Goal: Information Seeking & Learning: Learn about a topic

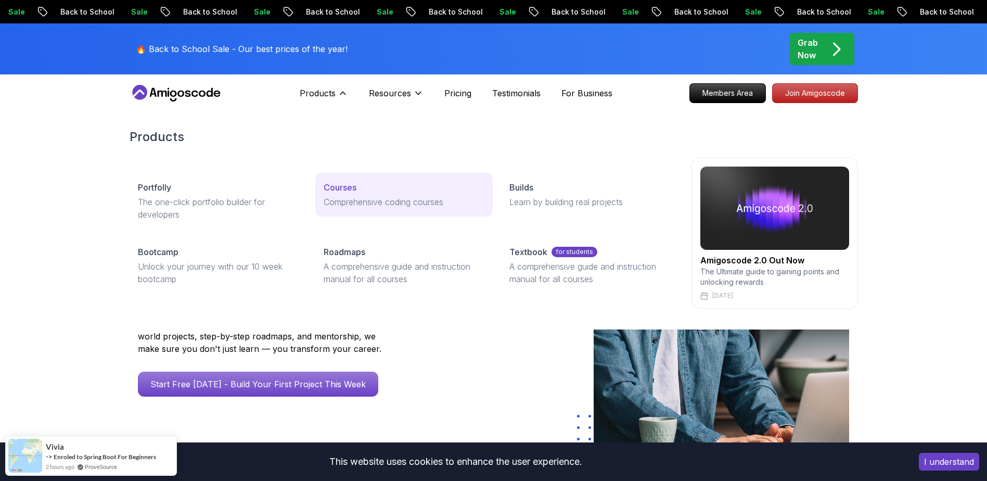
click at [352, 186] on p "Courses" at bounding box center [340, 187] width 33 height 12
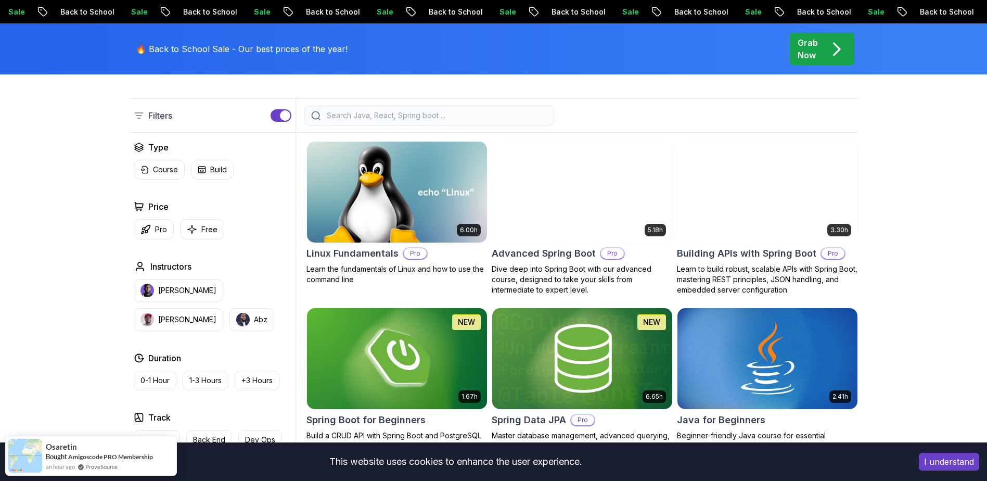
scroll to position [416, 0]
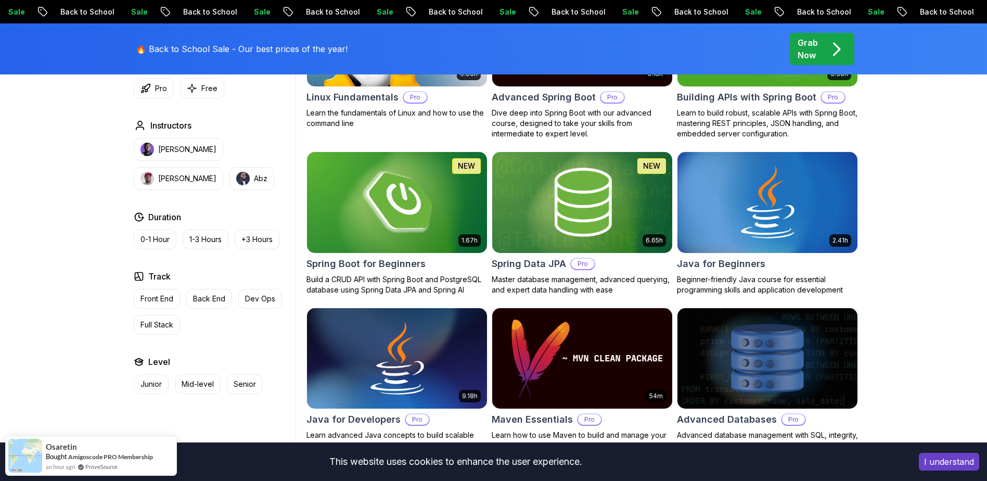
click at [416, 214] on img at bounding box center [396, 202] width 189 height 106
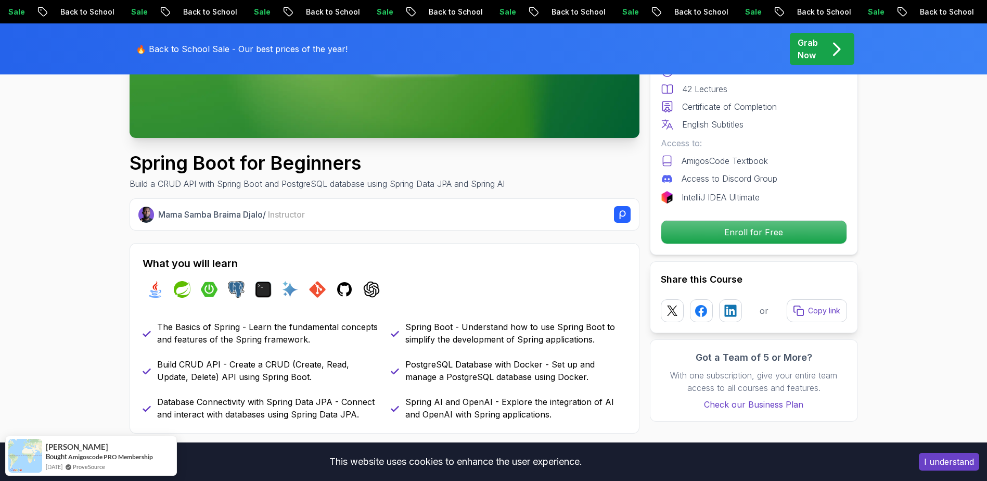
scroll to position [312, 0]
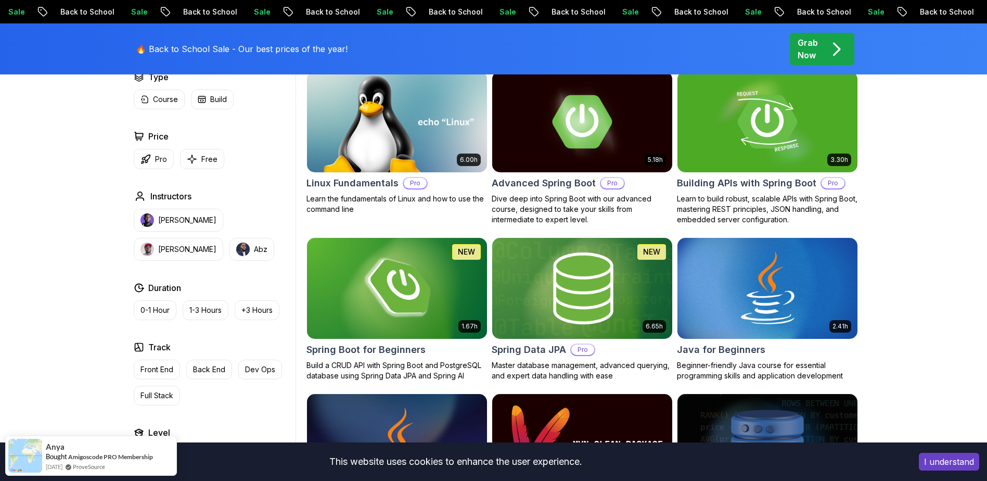
scroll to position [312, 0]
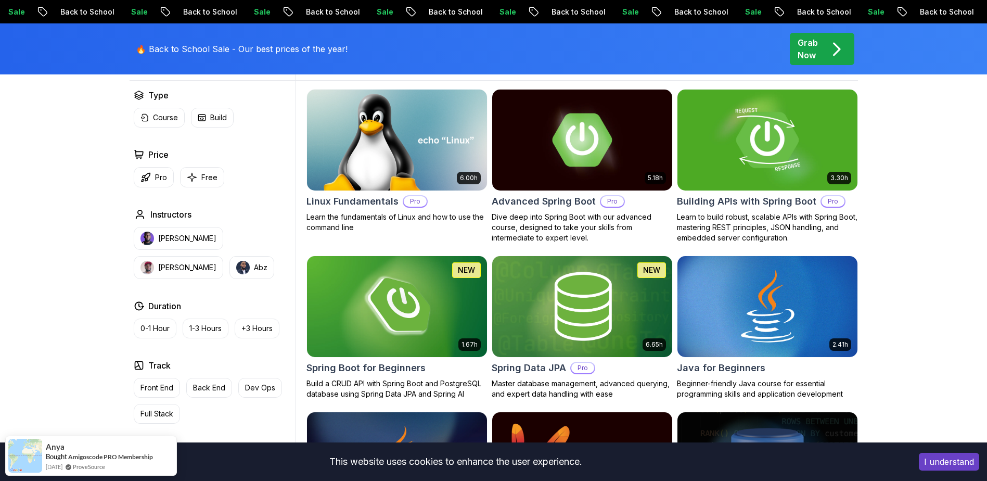
click at [724, 142] on img at bounding box center [767, 140] width 189 height 106
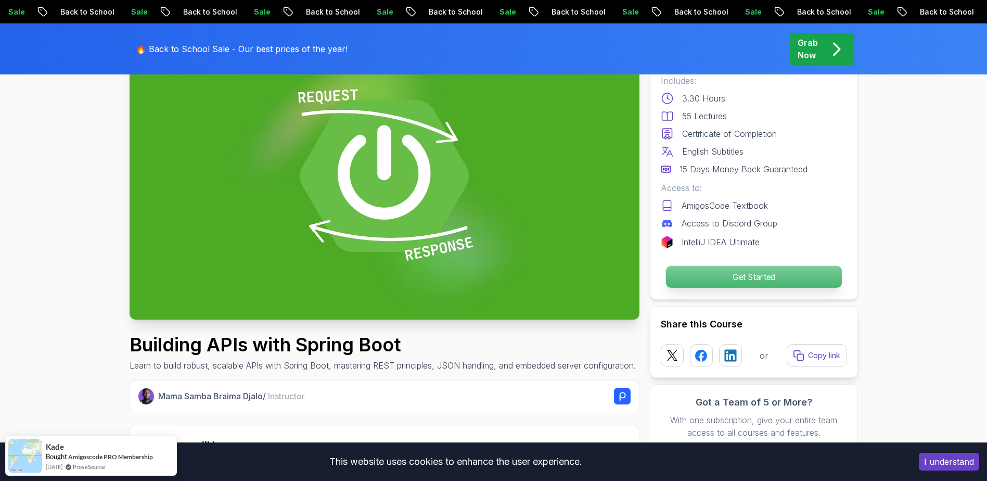
click at [746, 273] on p "Get Started" at bounding box center [753, 277] width 176 height 22
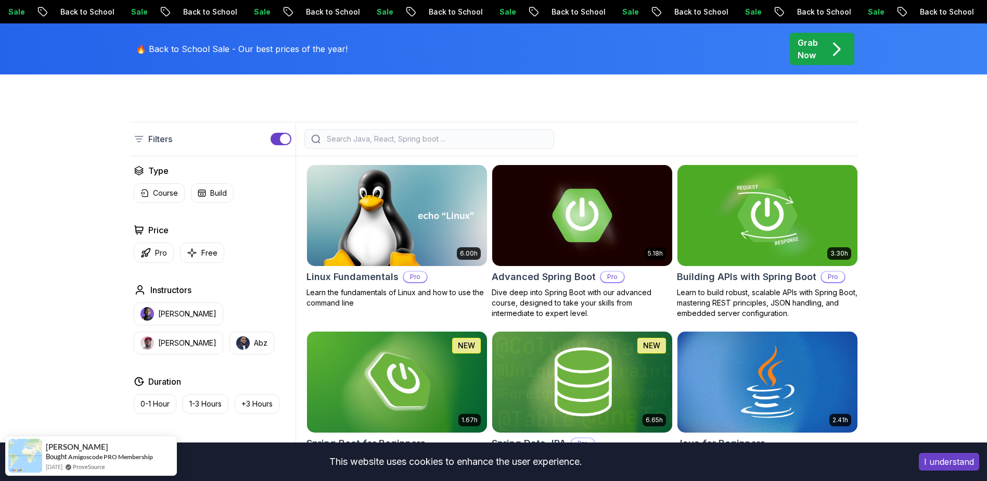
scroll to position [398, 0]
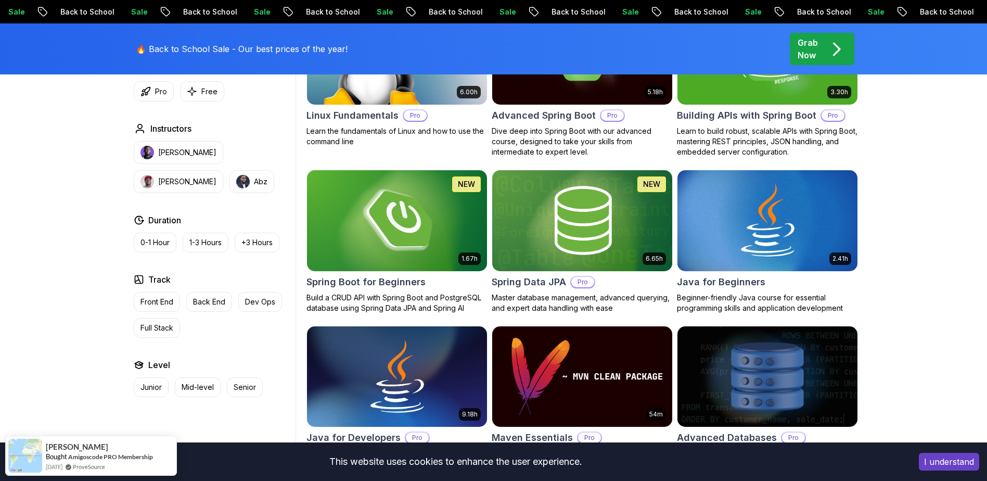
click at [408, 216] on img at bounding box center [396, 221] width 189 height 106
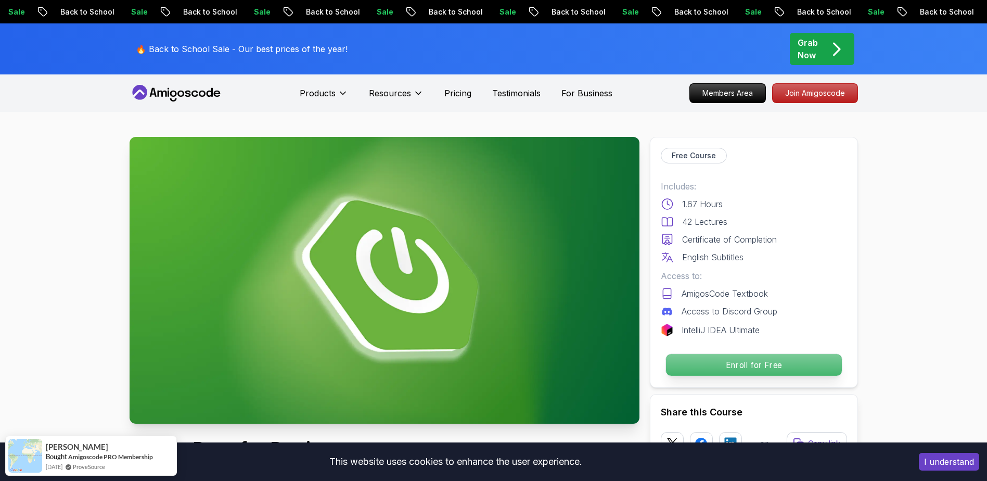
click at [762, 366] on p "Enroll for Free" at bounding box center [753, 365] width 176 height 22
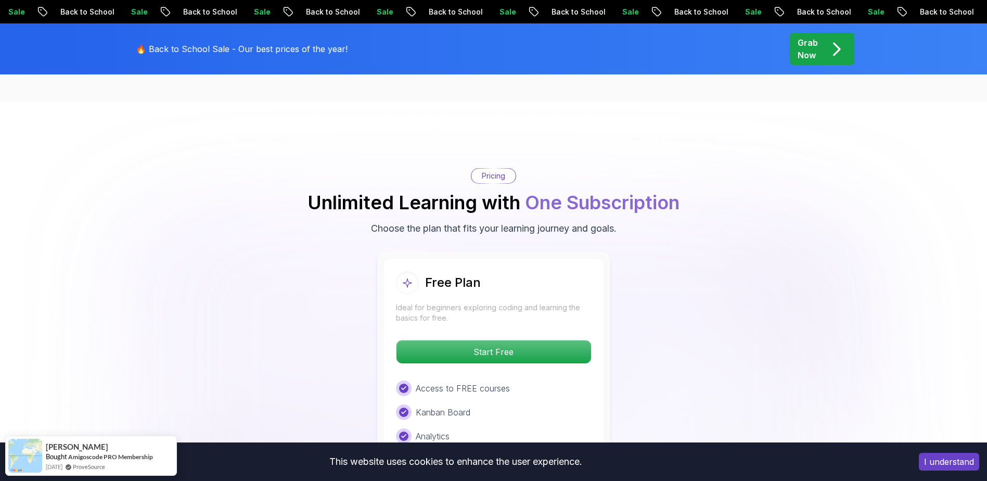
scroll to position [2118, 0]
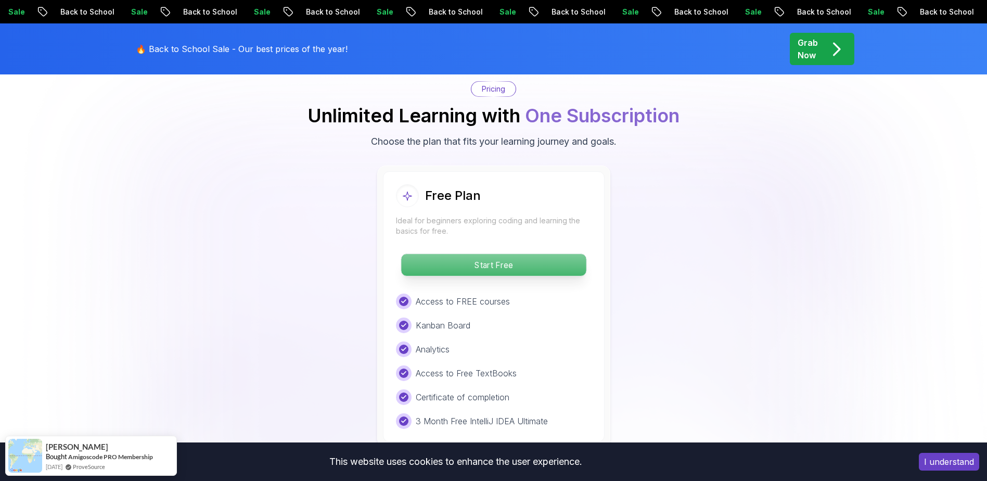
click at [485, 254] on p "Start Free" at bounding box center [493, 265] width 185 height 22
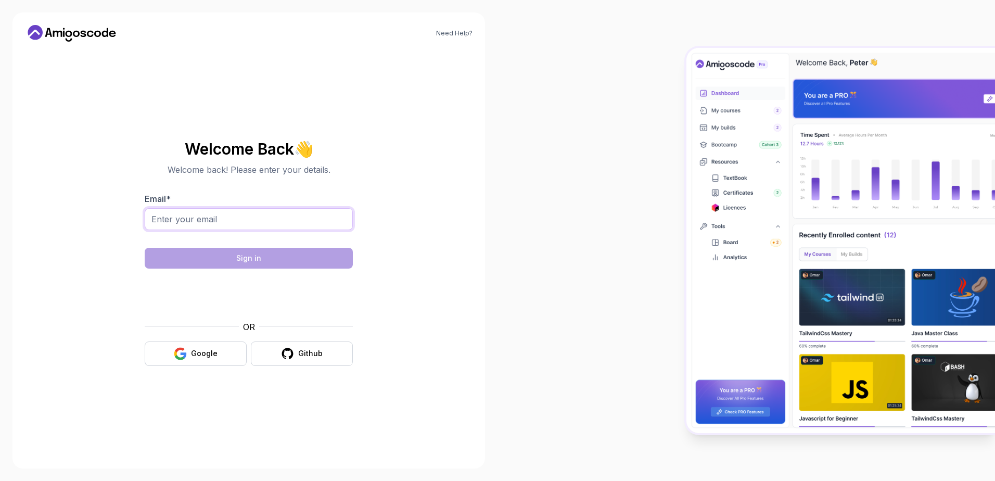
click at [292, 223] on input "Email *" at bounding box center [249, 219] width 208 height 22
type input "ajaysirra3105@gmail.com"
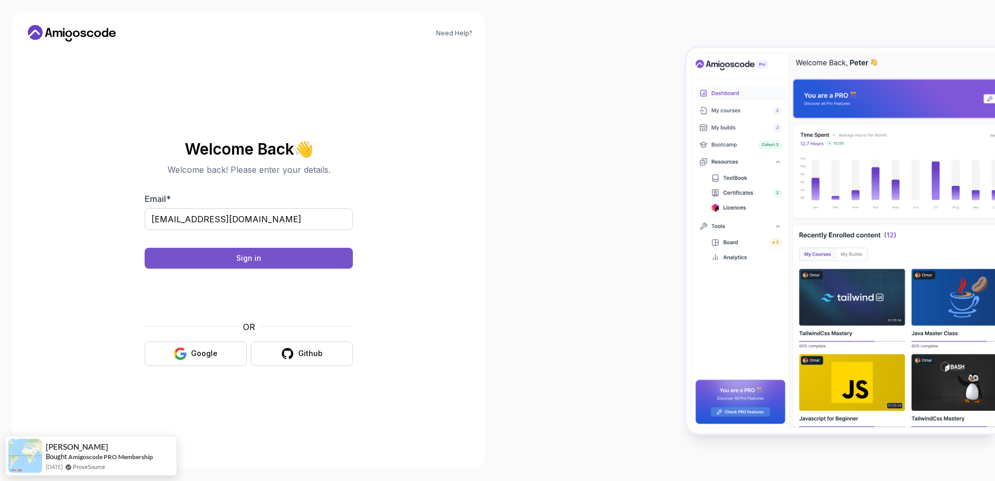
click at [249, 254] on div "Sign in" at bounding box center [248, 258] width 25 height 10
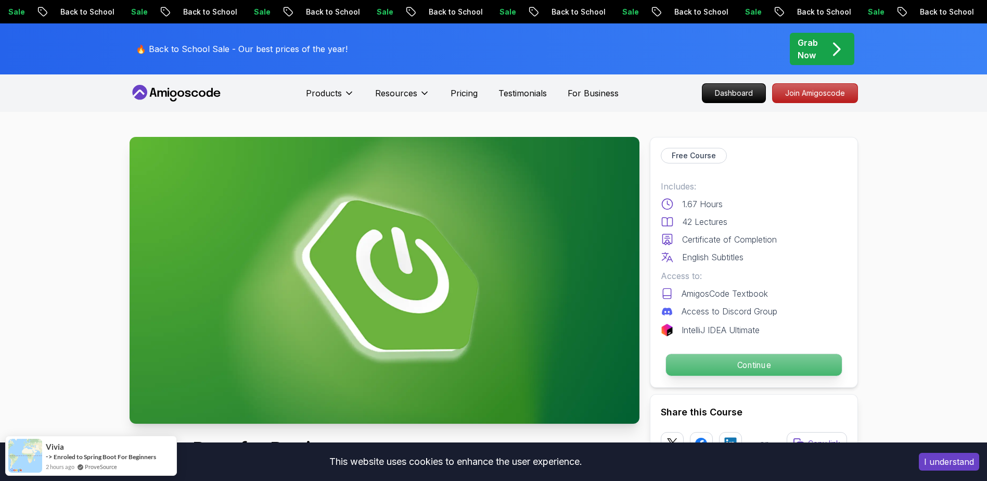
click at [744, 364] on p "Continue" at bounding box center [753, 365] width 176 height 22
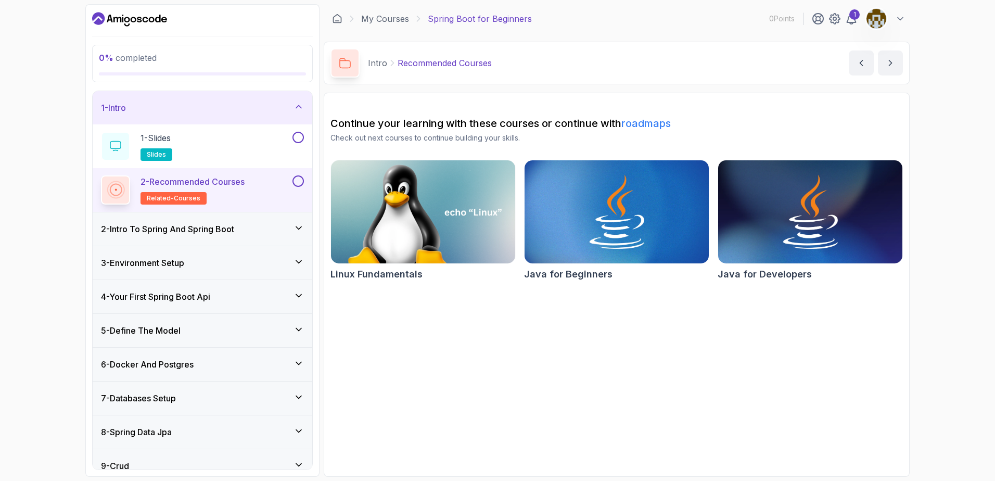
click at [300, 105] on icon at bounding box center [298, 106] width 10 height 10
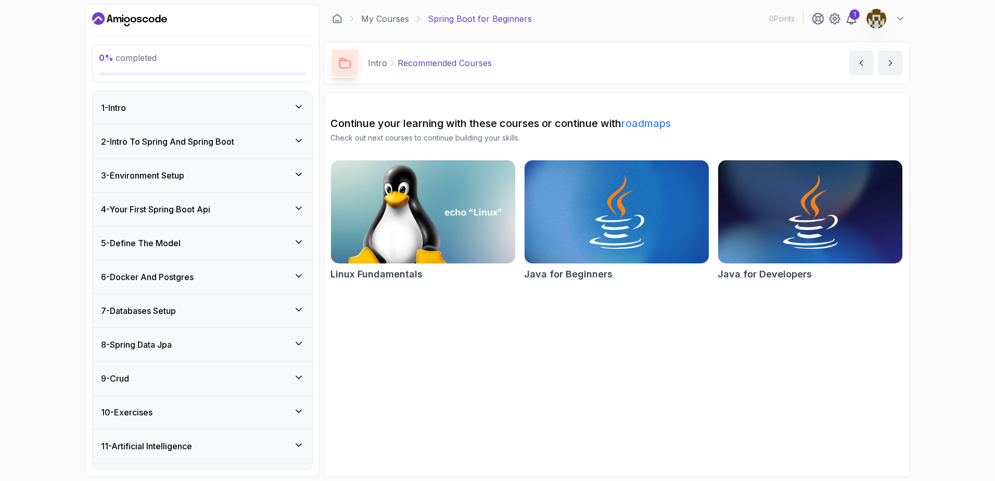
click at [300, 105] on icon at bounding box center [298, 106] width 10 height 10
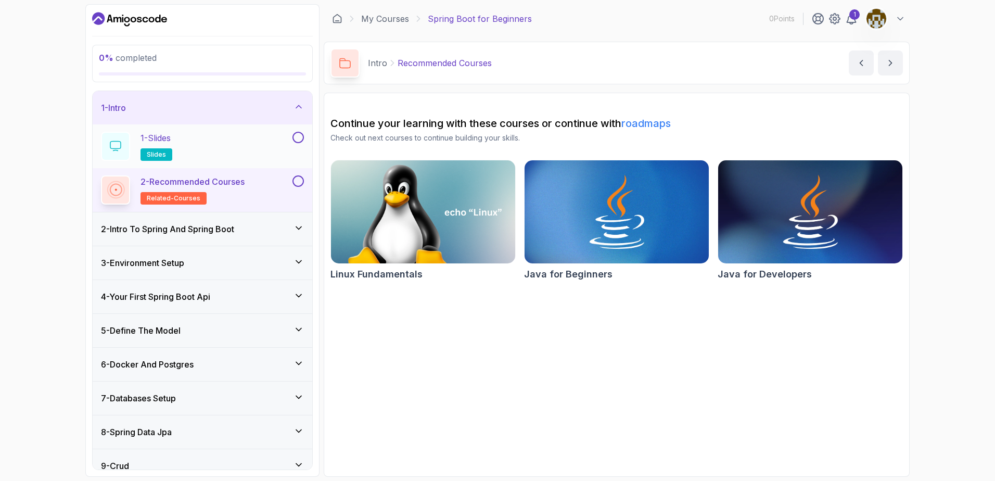
click at [171, 137] on p "1 - Slides" at bounding box center [155, 138] width 30 height 12
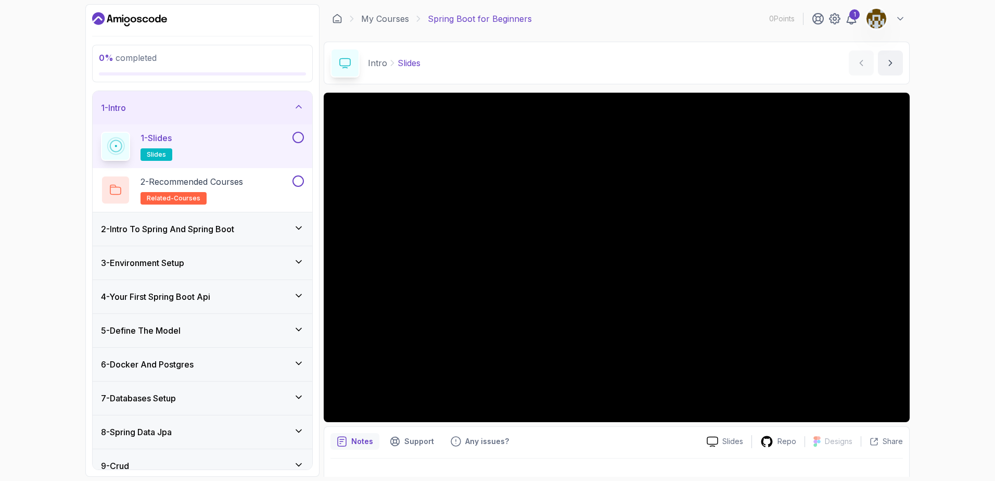
scroll to position [18, 0]
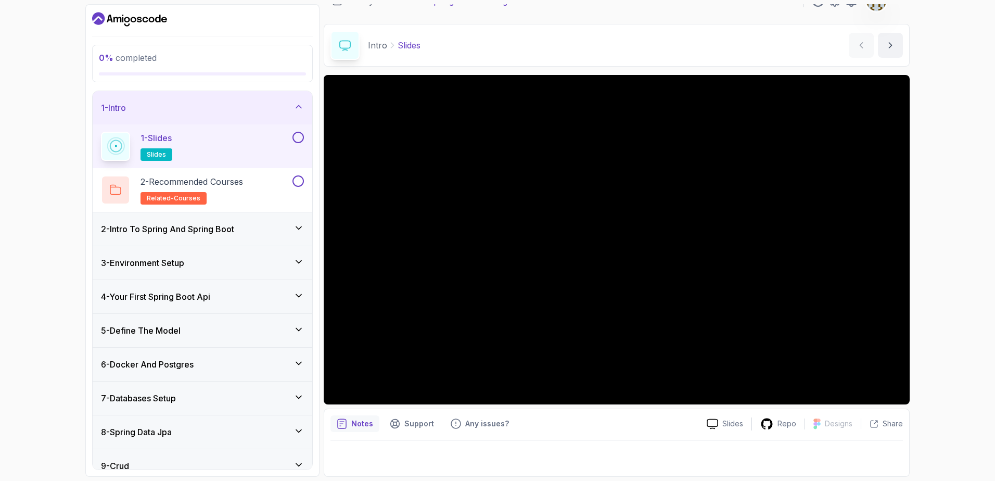
click at [298, 133] on button at bounding box center [297, 137] width 11 height 11
click at [298, 136] on icon at bounding box center [297, 137] width 9 height 10
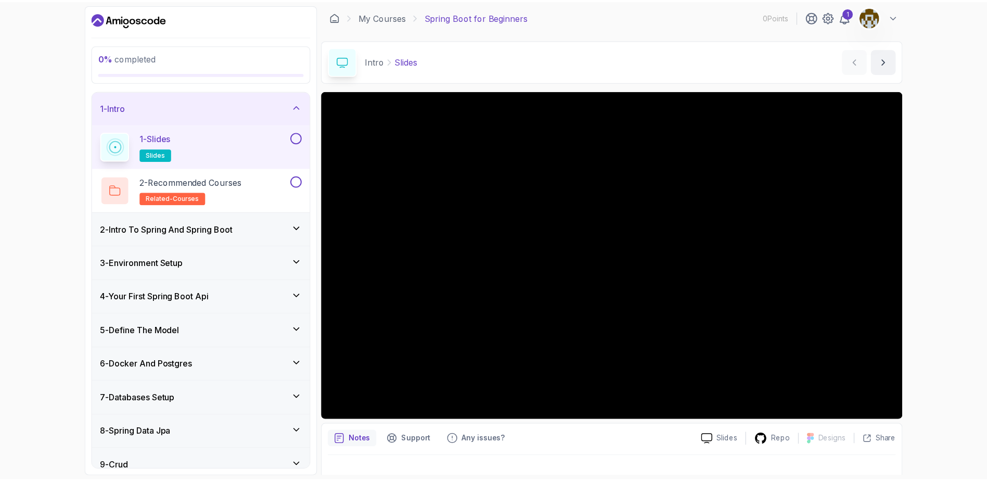
scroll to position [0, 0]
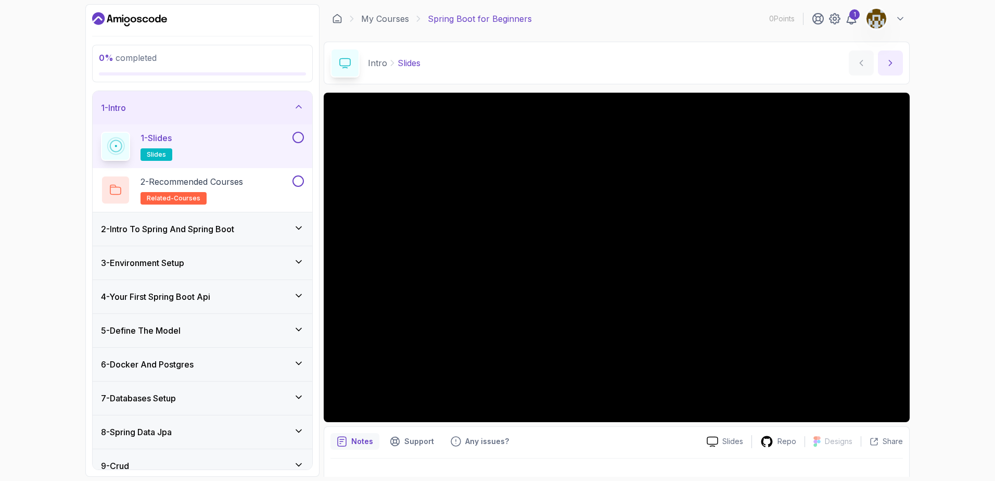
click at [895, 66] on icon "next content" at bounding box center [890, 63] width 10 height 10
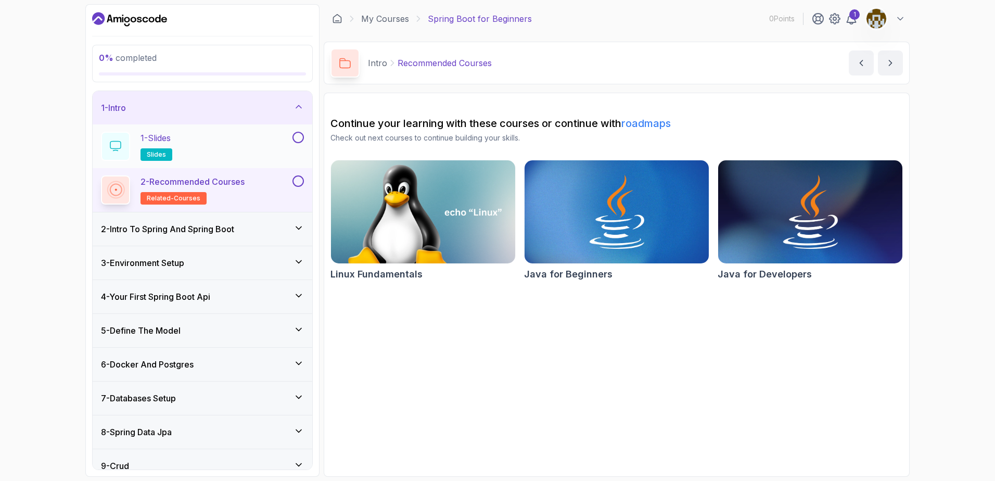
click at [295, 134] on button at bounding box center [297, 137] width 11 height 11
click at [265, 189] on div "2 - Recommended Courses related-courses" at bounding box center [195, 189] width 189 height 29
click at [175, 199] on span "related-courses" at bounding box center [174, 198] width 54 height 8
click at [884, 60] on button "next content" at bounding box center [890, 62] width 25 height 25
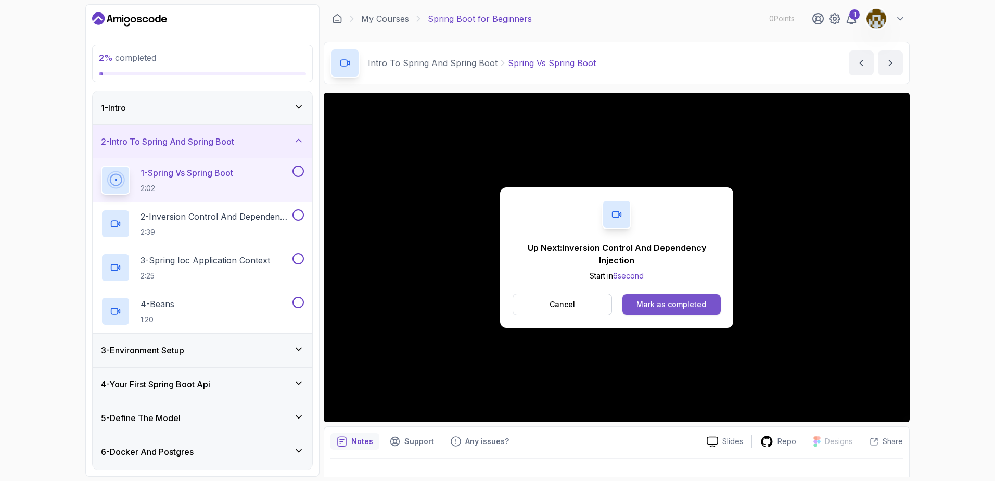
click at [667, 300] on div "Mark as completed" at bounding box center [671, 304] width 70 height 10
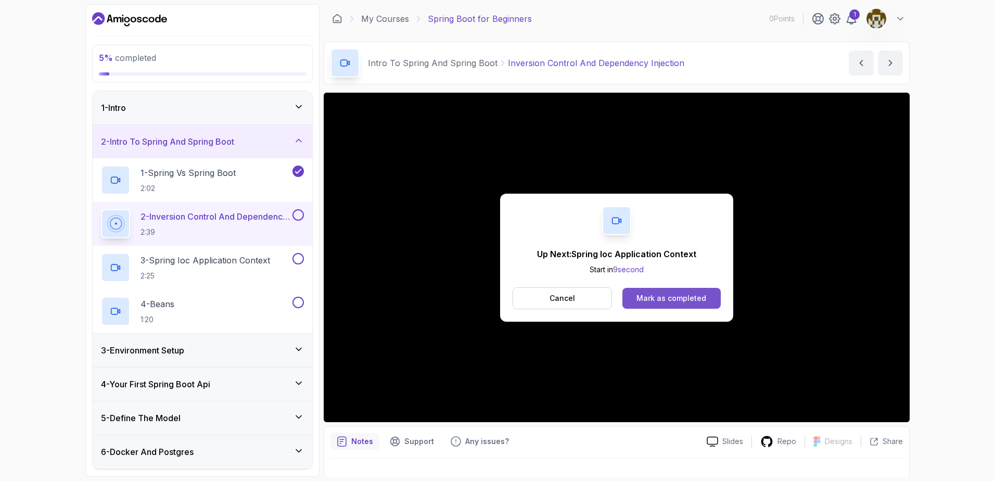
click at [666, 292] on button "Mark as completed" at bounding box center [671, 298] width 98 height 21
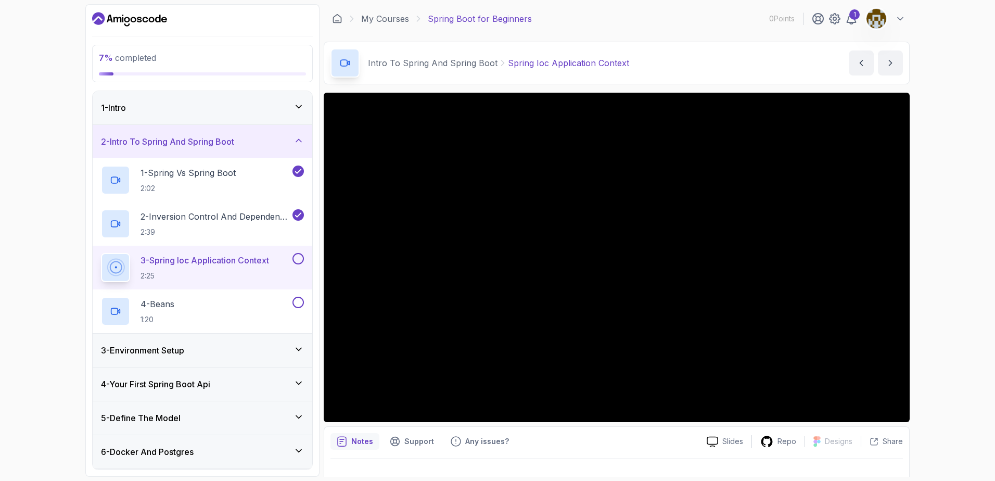
click at [844, 17] on div "1" at bounding box center [835, 18] width 46 height 12
click at [854, 19] on div "1" at bounding box center [854, 14] width 10 height 10
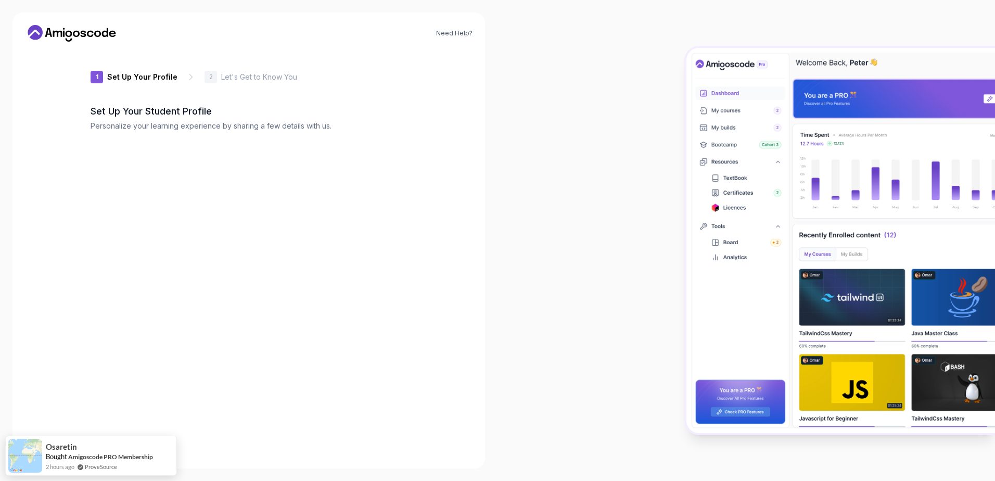
type input "proudsparrow33c9a"
type input "bravebison94758"
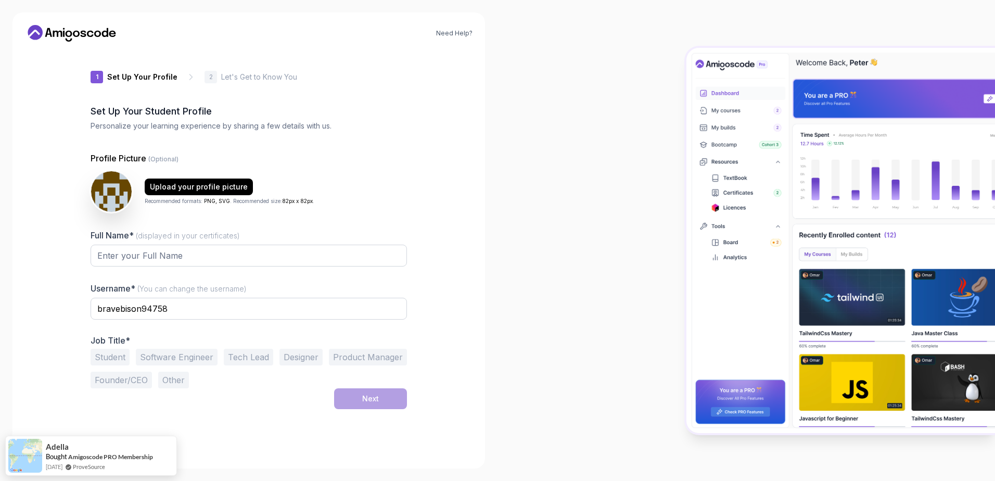
click at [83, 38] on icon at bounding box center [72, 33] width 94 height 17
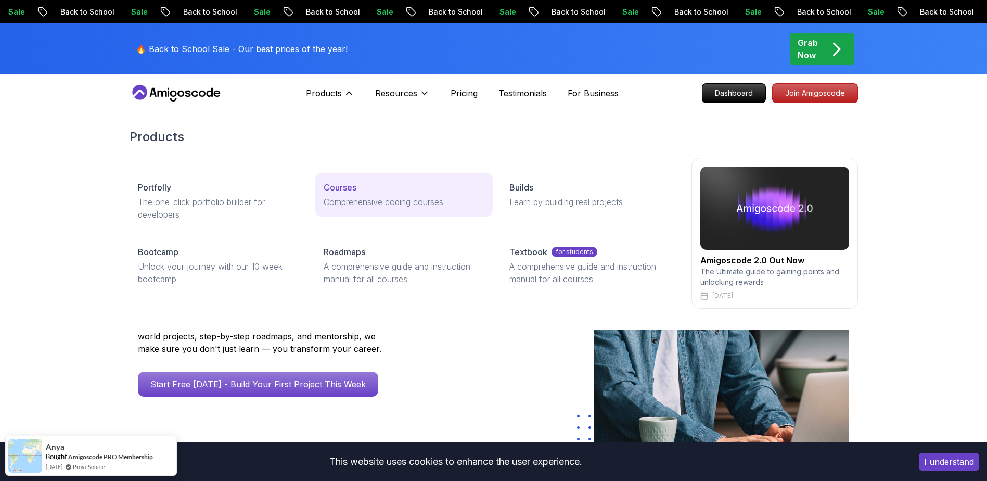
click at [353, 193] on p "Courses" at bounding box center [340, 187] width 33 height 12
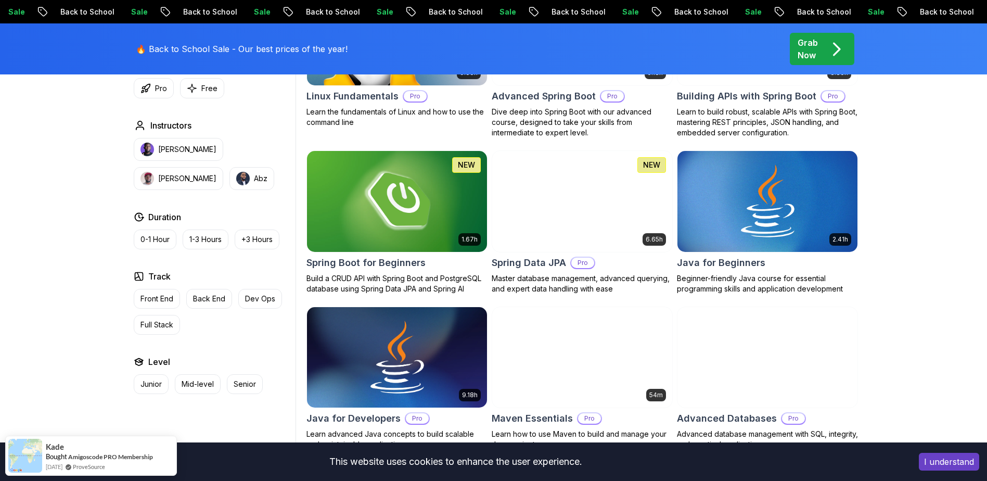
scroll to position [418, 0]
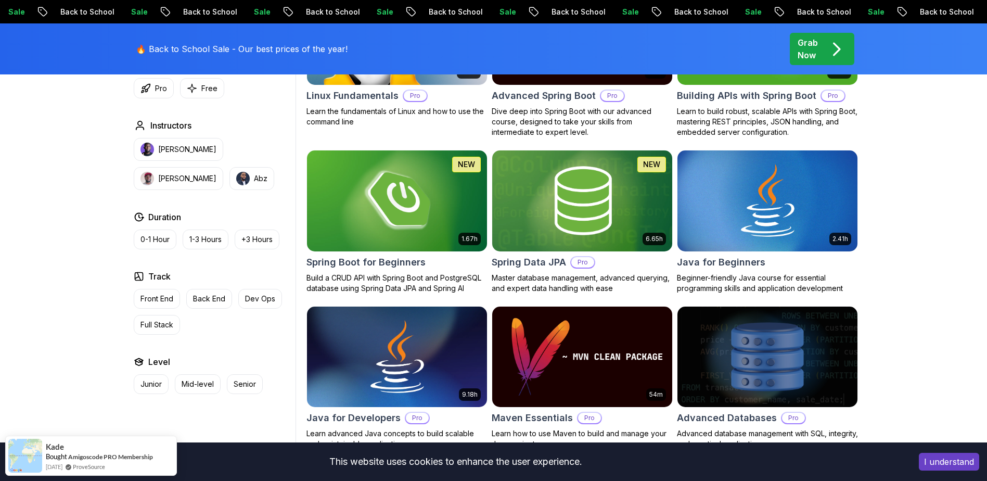
click at [454, 225] on img at bounding box center [396, 201] width 189 height 106
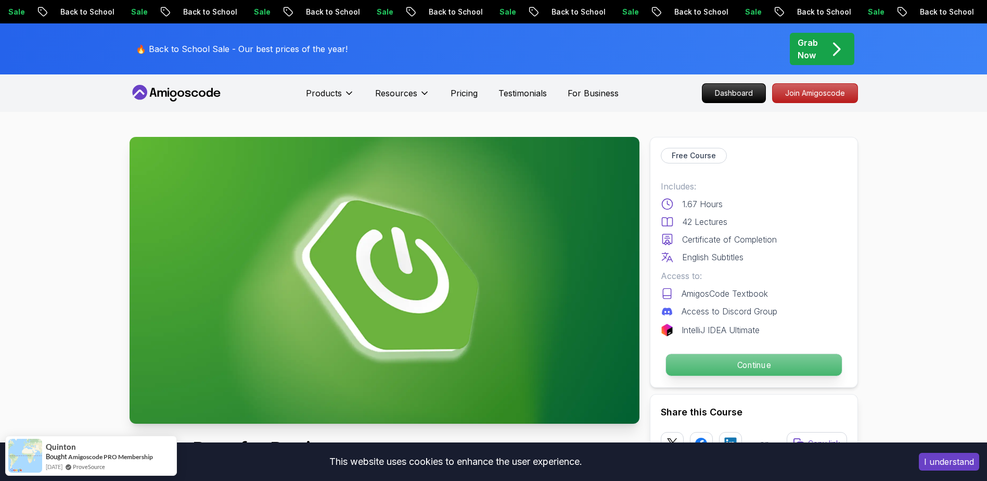
click at [777, 366] on p "Continue" at bounding box center [753, 365] width 176 height 22
